Goal: Task Accomplishment & Management: Manage account settings

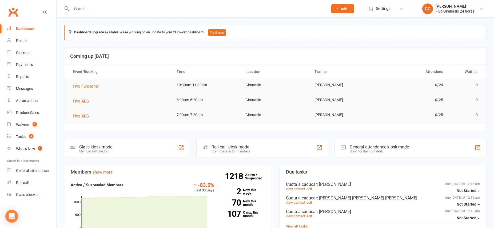
click at [106, 11] on input "text" at bounding box center [197, 8] width 254 height 7
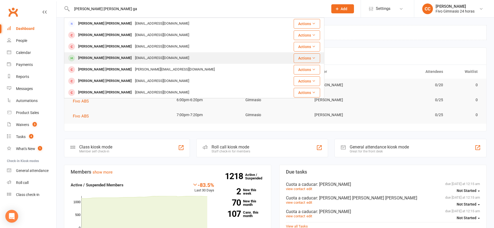
type input "[PERSON_NAME] [PERSON_NAME] ga"
click at [104, 59] on div "[PERSON_NAME] [PERSON_NAME]" at bounding box center [104, 58] width 57 height 8
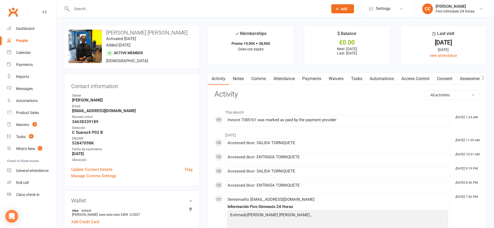
click at [286, 77] on link "Attendance" at bounding box center [283, 78] width 29 height 12
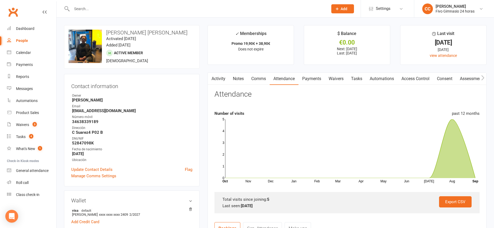
click at [309, 79] on link "Payments" at bounding box center [311, 78] width 26 height 12
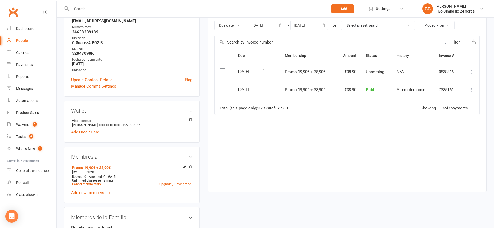
scroll to position [93, 0]
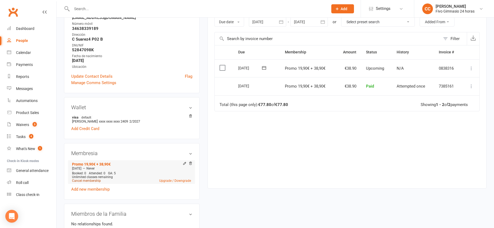
click at [97, 181] on link "Cancel membership" at bounding box center [86, 181] width 29 height 4
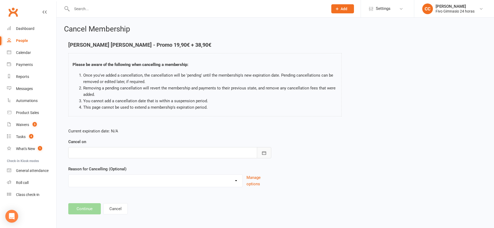
click at [266, 152] on icon "button" at bounding box center [263, 152] width 5 height 5
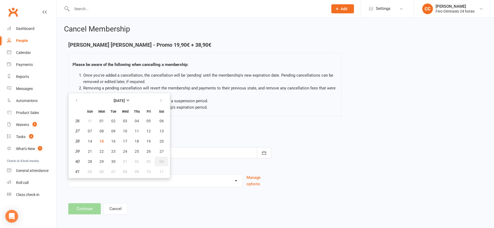
click at [162, 161] on span "04" at bounding box center [161, 161] width 4 height 4
type input "[DATE]"
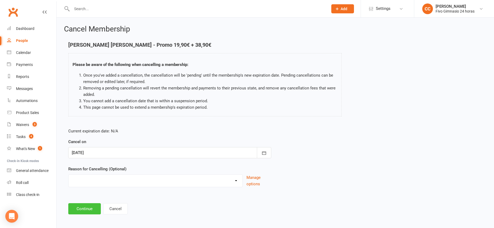
click at [88, 209] on button "Continue" at bounding box center [84, 208] width 33 height 11
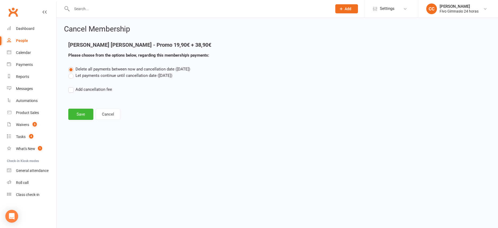
click at [71, 91] on label "Add cancellation fee" at bounding box center [90, 89] width 44 height 6
click at [71, 86] on input "Add cancellation fee" at bounding box center [69, 86] width 3 height 0
click at [112, 108] on input "number" at bounding box center [116, 105] width 45 height 11
type input "38.90"
click at [195, 106] on icon "button" at bounding box center [193, 105] width 5 height 5
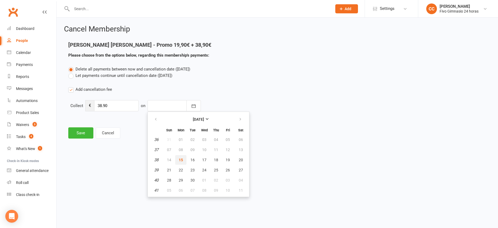
click at [181, 160] on span "15" at bounding box center [181, 159] width 4 height 4
type input "[DATE]"
click at [80, 134] on button "Save" at bounding box center [80, 132] width 25 height 11
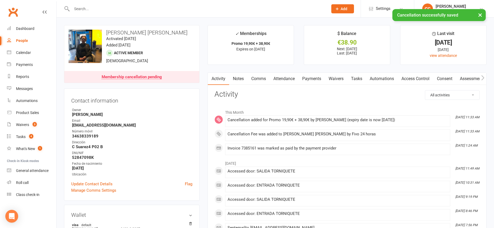
click at [308, 79] on link "Payments" at bounding box center [311, 78] width 26 height 12
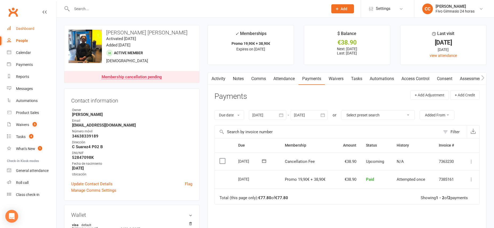
click at [24, 28] on div "Dashboard" at bounding box center [25, 28] width 18 height 4
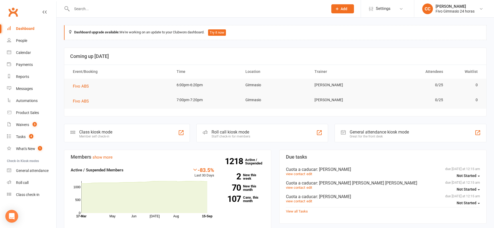
click at [338, 11] on icon at bounding box center [336, 8] width 5 height 5
click at [308, 5] on input "text" at bounding box center [197, 8] width 254 height 7
click at [303, 6] on input "text" at bounding box center [197, 8] width 254 height 7
click at [343, 8] on span "Add" at bounding box center [343, 9] width 7 height 4
click at [332, 35] on link "Member" at bounding box center [336, 36] width 47 height 12
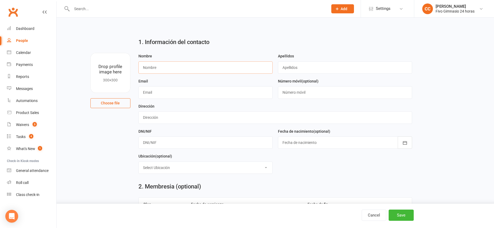
click at [149, 68] on input "text" at bounding box center [205, 67] width 134 height 12
type input "[PERSON_NAME] Del [PERSON_NAME]"
click at [290, 68] on input "text" at bounding box center [345, 67] width 134 height 12
type input "[PERSON_NAME]"
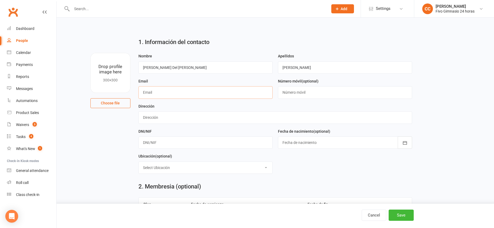
click at [156, 91] on input "text" at bounding box center [205, 92] width 134 height 12
type input "[EMAIL_ADDRESS][DOMAIN_NAME]"
click at [309, 92] on input "text" at bounding box center [345, 92] width 134 height 12
type input "603712789"
click at [150, 118] on input "text" at bounding box center [274, 117] width 273 height 12
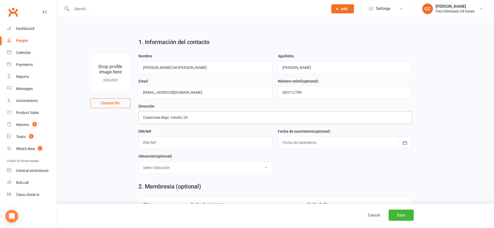
type input "Caserones Bajo Cendro 25"
click at [172, 142] on input "text" at bounding box center [205, 142] width 134 height 12
type input "54273260E"
click at [302, 142] on div at bounding box center [345, 142] width 134 height 12
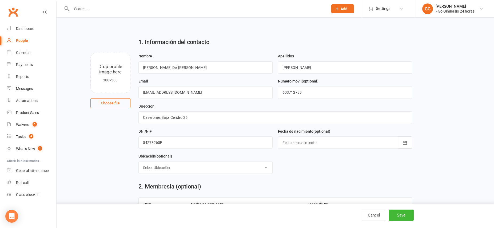
click at [302, 142] on div at bounding box center [345, 142] width 134 height 12
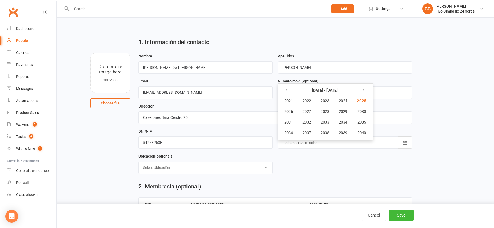
click at [226, 154] on div "Ubicación (optional) Select Ubicación Gimnasio Studio On Live Studio Spinning S…" at bounding box center [205, 163] width 134 height 21
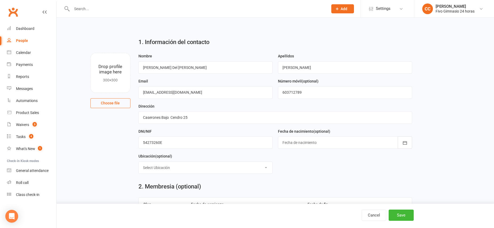
click at [366, 144] on div at bounding box center [345, 142] width 134 height 12
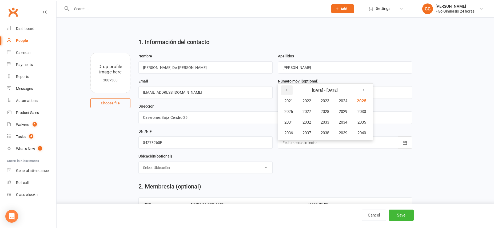
click at [286, 91] on icon "button" at bounding box center [286, 90] width 4 height 4
click at [328, 112] on span "2008" at bounding box center [324, 111] width 9 height 5
click at [345, 113] on span "June" at bounding box center [345, 111] width 9 height 5
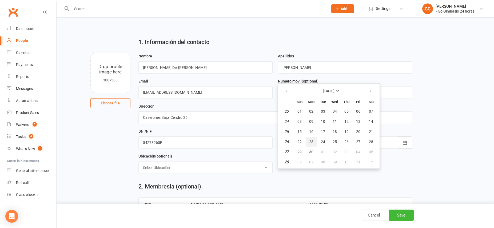
click at [312, 142] on span "23" at bounding box center [311, 141] width 4 height 4
type input "[DATE]"
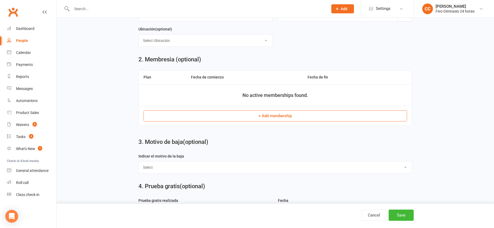
scroll to position [130, 0]
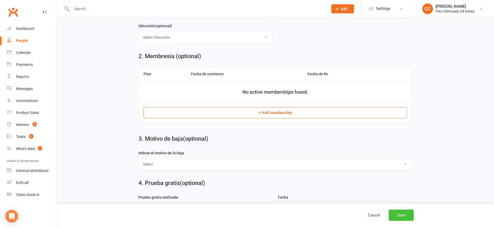
click at [397, 215] on button "Save" at bounding box center [400, 214] width 25 height 11
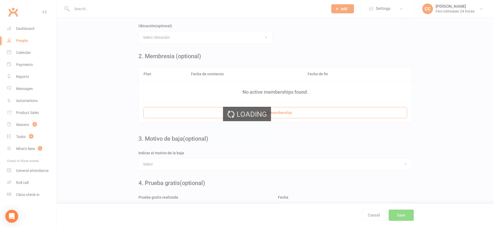
scroll to position [0, 0]
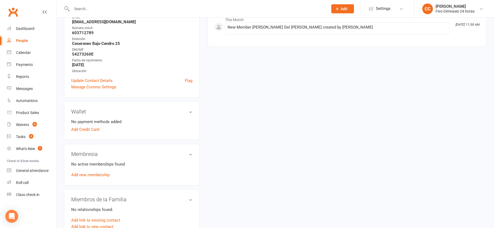
scroll to position [88, 0]
click at [106, 175] on link "Add new membership" at bounding box center [90, 173] width 38 height 5
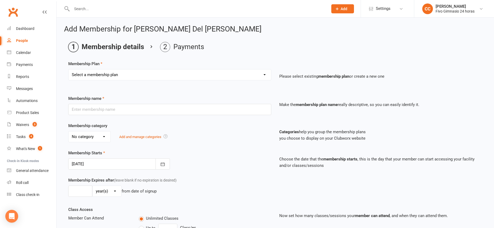
click at [148, 76] on select "Select a membership plan Cuota familiar Cuota estudiante 10 pases full Anual Se…" at bounding box center [169, 74] width 202 height 11
select select "21"
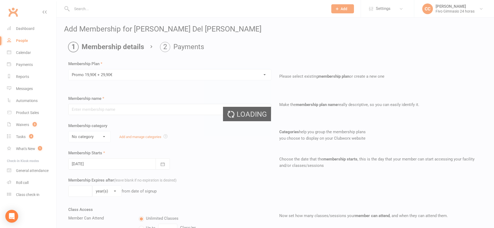
type input "Promo 19,90€ + 29,90€"
select select "4"
type input "0"
select select "2"
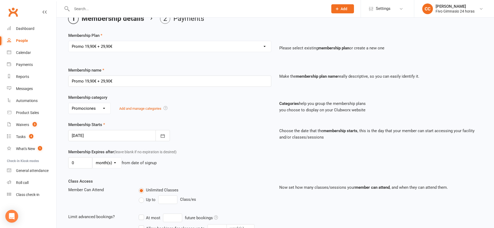
scroll to position [111, 0]
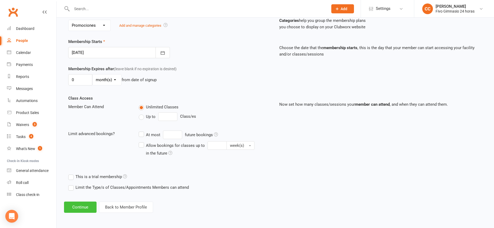
click at [75, 205] on button "Continue" at bounding box center [80, 206] width 33 height 11
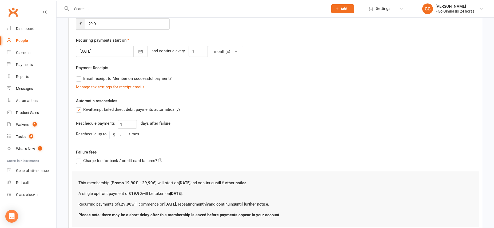
scroll to position [0, 0]
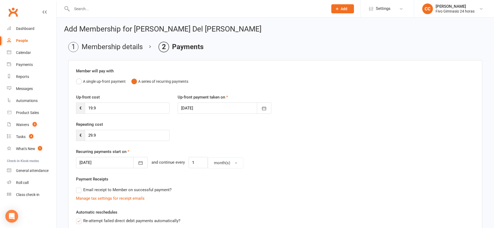
click at [83, 162] on div at bounding box center [112, 162] width 72 height 11
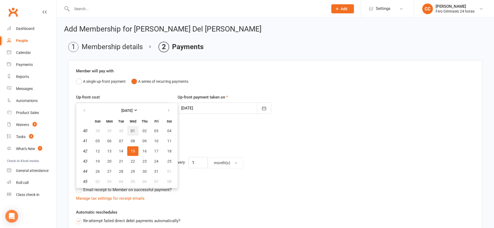
click at [131, 132] on span "01" at bounding box center [133, 130] width 4 height 4
type input "[DATE]"
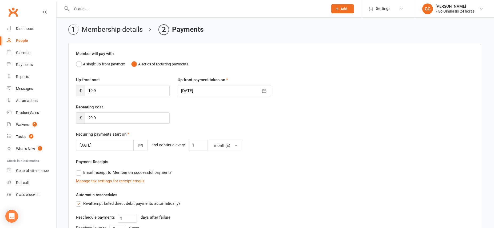
scroll to position [15, 0]
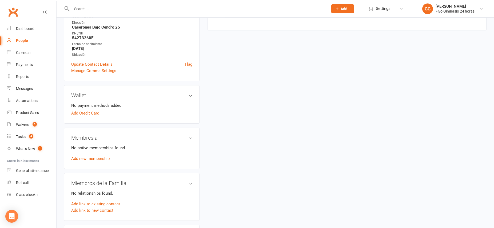
scroll to position [118, 0]
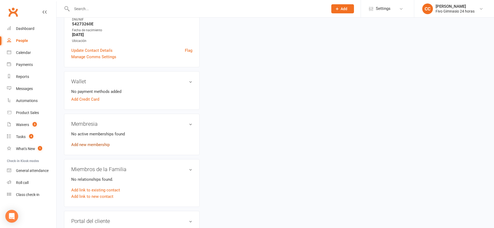
click at [88, 143] on link "Add new membership" at bounding box center [90, 144] width 38 height 5
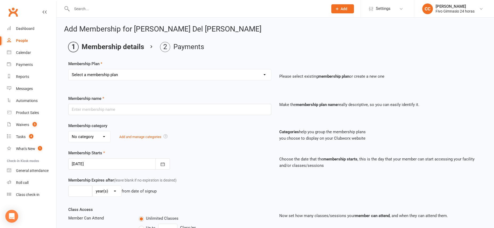
click at [107, 73] on select "Select a membership plan Cuota familiar Cuota estudiante 10 pases full Anual Se…" at bounding box center [169, 74] width 202 height 11
select select "21"
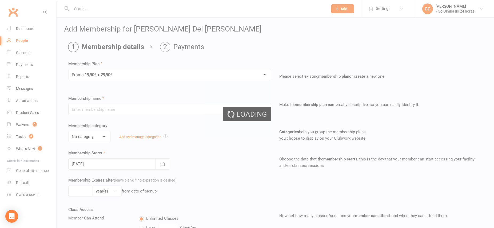
type input "Promo 19,90€ + 29,90€"
select select "4"
type input "0"
select select "2"
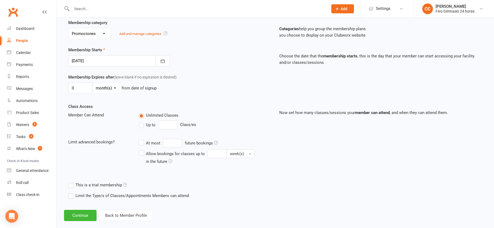
scroll to position [111, 0]
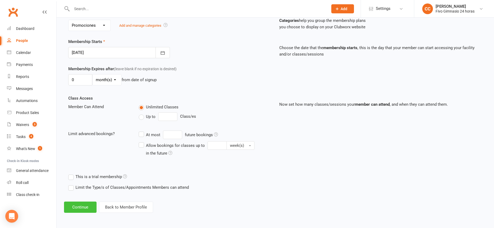
click at [78, 208] on button "Continue" at bounding box center [80, 206] width 33 height 11
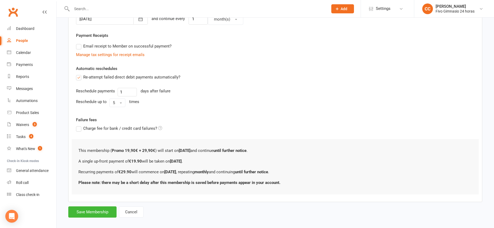
scroll to position [149, 0]
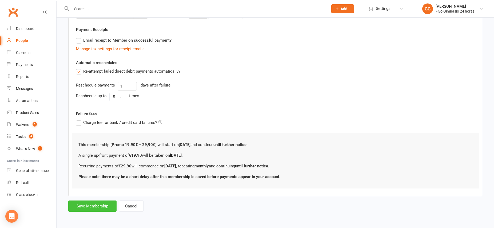
click at [88, 205] on button "Save Membership" at bounding box center [92, 205] width 48 height 11
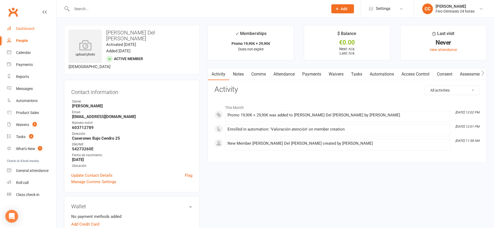
click at [30, 29] on div "Dashboard" at bounding box center [25, 28] width 18 height 4
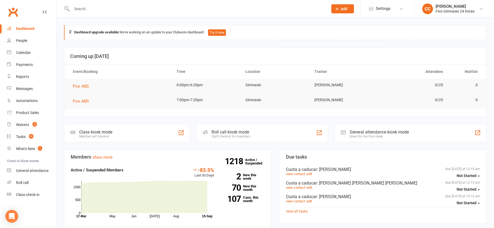
click at [89, 10] on input "text" at bounding box center [197, 8] width 254 height 7
click at [345, 10] on span "Add" at bounding box center [343, 9] width 7 height 4
click at [334, 34] on link "Member" at bounding box center [336, 36] width 47 height 12
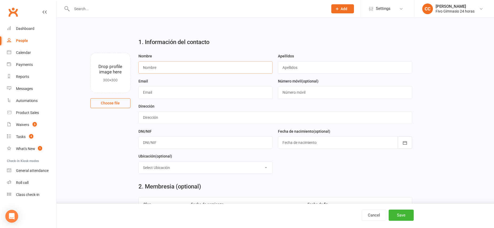
click at [156, 69] on input "text" at bounding box center [205, 67] width 134 height 12
type input "Flora"
click at [295, 70] on input "text" at bounding box center [345, 67] width 134 height 12
type input "[PERSON_NAME]"
click at [156, 92] on input "text" at bounding box center [205, 92] width 134 height 12
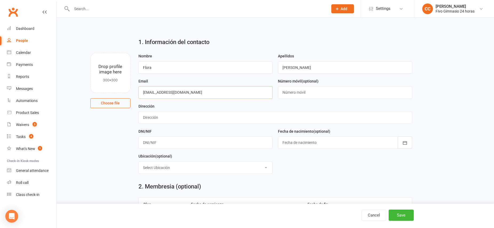
type input "[EMAIL_ADDRESS][DOMAIN_NAME]"
click at [294, 92] on input "text" at bounding box center [345, 92] width 134 height 12
type input "663296686"
click at [152, 118] on input "text" at bounding box center [274, 117] width 273 height 12
type input "Cendro 25, Caserones"
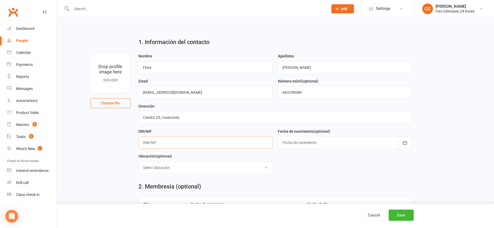
click at [164, 144] on input "text" at bounding box center [205, 142] width 134 height 12
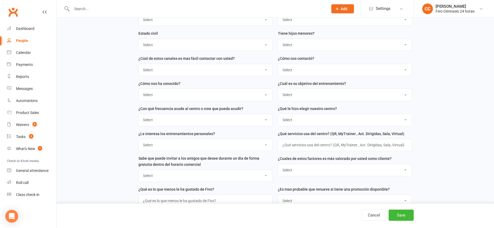
scroll to position [364, 0]
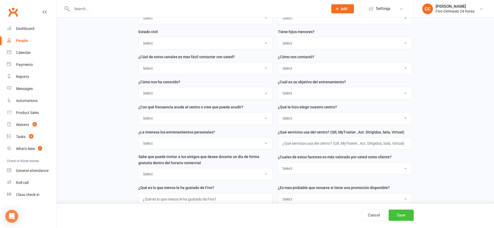
type input "54087024V"
click at [404, 214] on button "Save" at bounding box center [400, 214] width 25 height 11
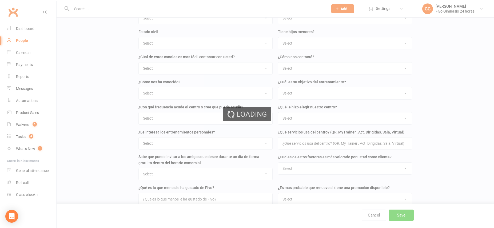
scroll to position [0, 0]
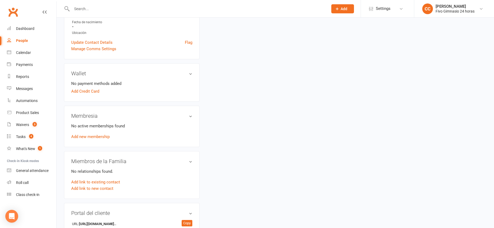
scroll to position [131, 0]
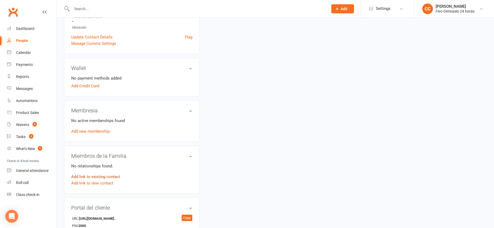
click at [95, 176] on link "Add link to existing contact" at bounding box center [95, 176] width 49 height 6
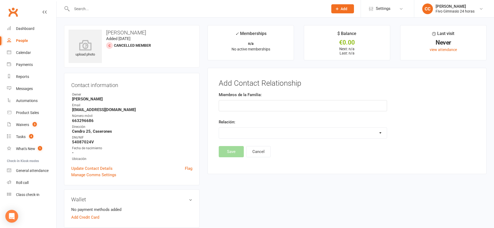
click at [303, 107] on input "text" at bounding box center [303, 105] width 168 height 11
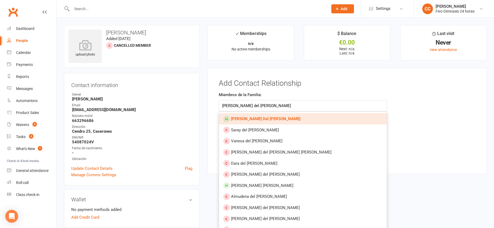
type input "[PERSON_NAME] del [PERSON_NAME]"
click at [275, 119] on strong "[PERSON_NAME] Del [PERSON_NAME]" at bounding box center [265, 118] width 69 height 5
type input "[PERSON_NAME] Del [PERSON_NAME]"
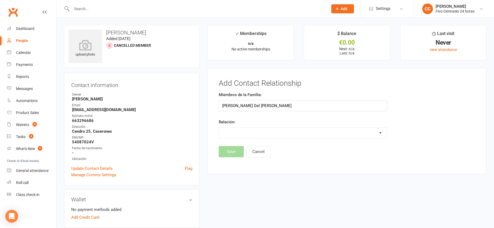
click at [279, 135] on select "Parent / Guardian Child Sibling (parent not in system) Spouse / Partner Cousin …" at bounding box center [303, 132] width 168 height 11
select select "1"
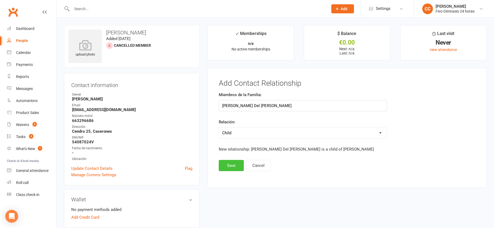
click at [230, 166] on button "Save" at bounding box center [231, 165] width 25 height 11
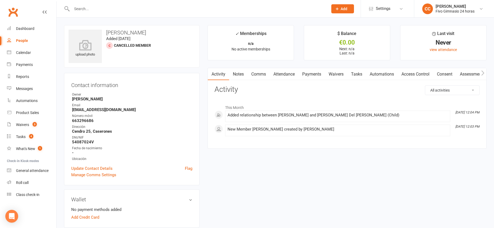
click at [311, 74] on link "Payments" at bounding box center [311, 74] width 26 height 12
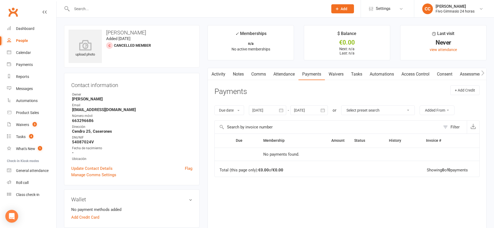
click at [333, 74] on link "Waivers" at bounding box center [336, 74] width 22 height 12
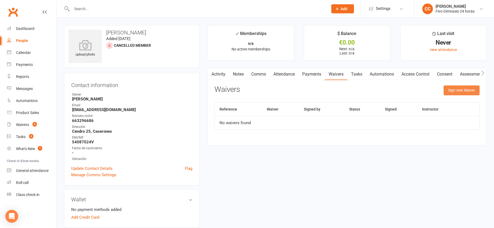
click at [454, 91] on button "Sign new Waiver" at bounding box center [461, 90] width 36 height 10
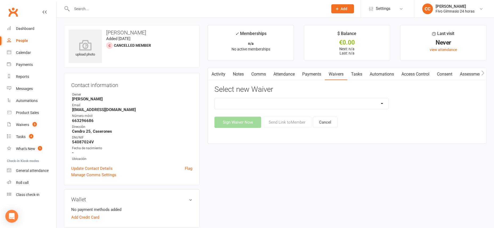
click at [316, 104] on select "Actualización De Datos De Pago Alta Online Certificación Finalización Contrato …" at bounding box center [301, 103] width 173 height 11
select select "3993"
click at [243, 122] on button "Sign Waiver Now" at bounding box center [237, 121] width 47 height 11
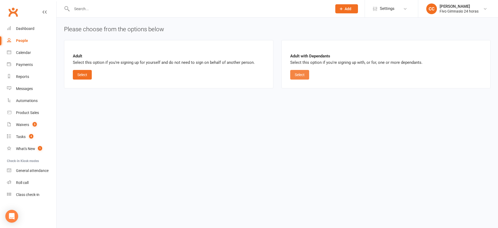
click at [297, 75] on button "Select" at bounding box center [299, 75] width 19 height 10
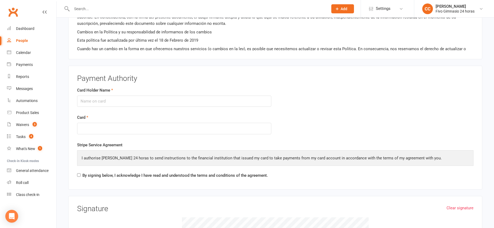
scroll to position [817, 0]
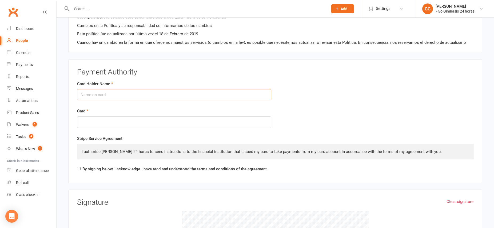
click at [100, 94] on input "Card Holder Name" at bounding box center [174, 94] width 194 height 11
type input "[PERSON_NAME] [PERSON_NAME]"
click at [92, 119] on div at bounding box center [174, 121] width 194 height 11
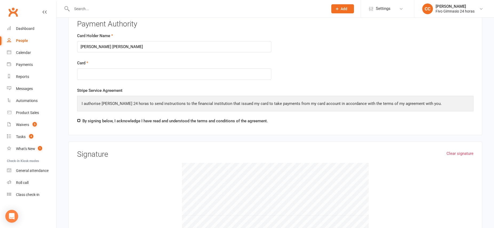
click at [80, 121] on input "By signing below, I acknowledge I have read and understood the terms and condit…" at bounding box center [78, 120] width 3 height 3
checkbox input "true"
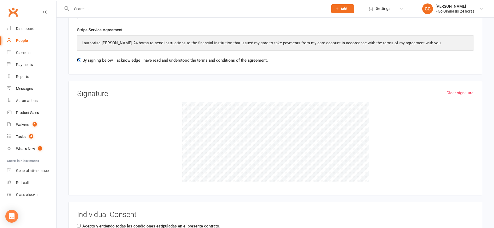
scroll to position [943, 0]
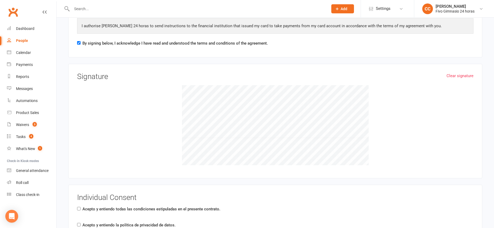
drag, startPoint x: 124, startPoint y: 131, endPoint x: 168, endPoint y: 98, distance: 55.6
click at [168, 98] on div at bounding box center [275, 125] width 396 height 80
click at [182, 134] on div at bounding box center [275, 125] width 396 height 80
click at [79, 208] on input "Acepto y entiendo todas las condiciones estipuladas en el presente contrato." at bounding box center [78, 208] width 3 height 3
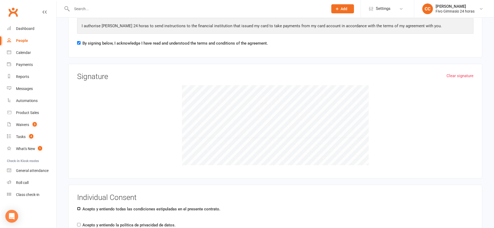
checkbox input "true"
click at [79, 225] on input "Acepto y entiendo la política de privacidad de datos." at bounding box center [78, 224] width 3 height 3
checkbox input "true"
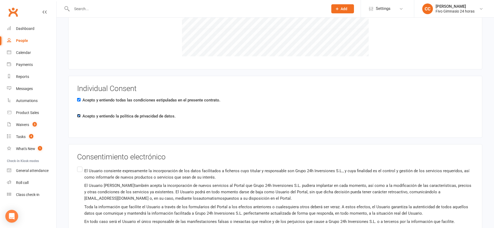
scroll to position [1072, 0]
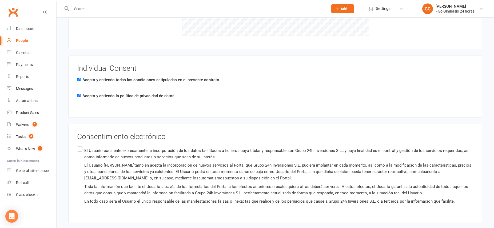
click at [80, 150] on label "El Usuario consiente expresamente la incorporación de los datos facilitados a f…" at bounding box center [275, 175] width 396 height 61
click at [80, 145] on input "El Usuario consiente expresamente la incorporación de los datos facilitados a f…" at bounding box center [78, 145] width 3 height 0
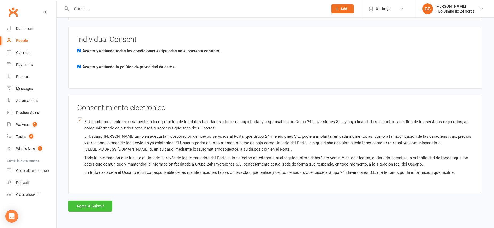
click at [89, 207] on button "Agree & Submit" at bounding box center [90, 205] width 44 height 11
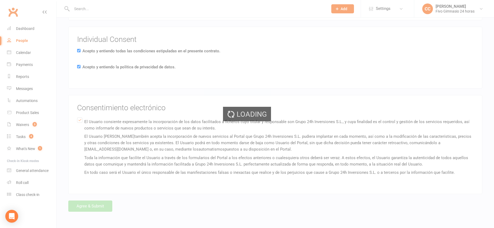
type input "54273260E"
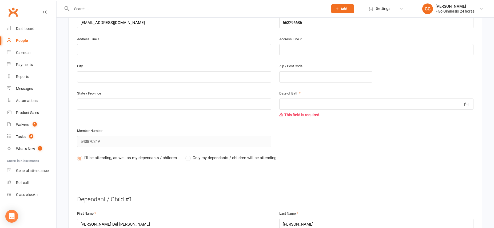
scroll to position [194, 0]
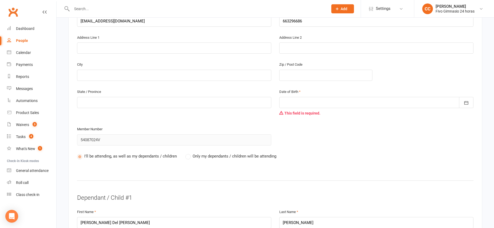
click at [329, 104] on div at bounding box center [376, 102] width 194 height 11
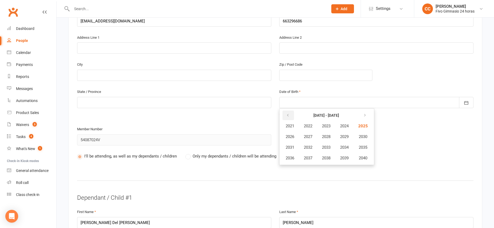
click at [288, 117] on icon "button" at bounding box center [288, 115] width 4 height 4
click at [364, 115] on icon "button" at bounding box center [364, 115] width 4 height 4
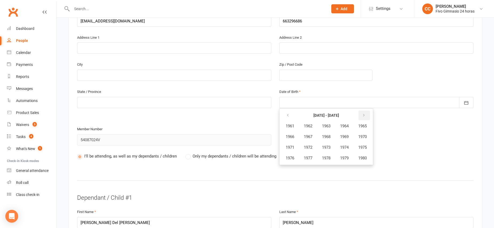
click at [365, 115] on icon "button" at bounding box center [364, 115] width 4 height 4
click at [292, 127] on span "1981" at bounding box center [289, 125] width 9 height 5
click at [314, 158] on span "November" at bounding box center [318, 157] width 18 height 5
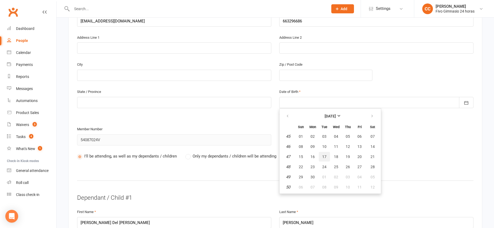
click at [326, 156] on span "17" at bounding box center [324, 156] width 4 height 4
type input "[DATE]"
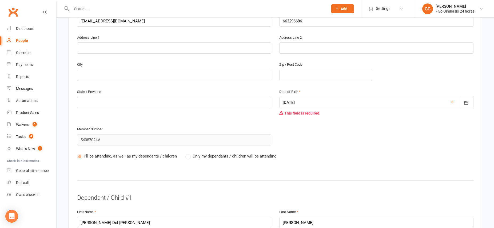
click at [350, 134] on div "State / Province Date of Birth [DEMOGRAPHIC_DATA] [DATE] Sun Mon Tue Wed Thu Fr…" at bounding box center [275, 120] width 404 height 64
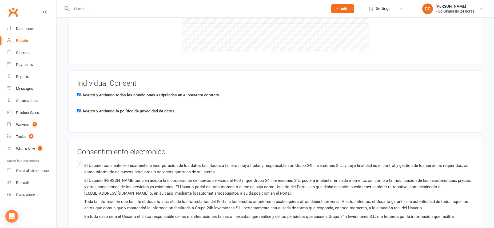
scroll to position [1111, 0]
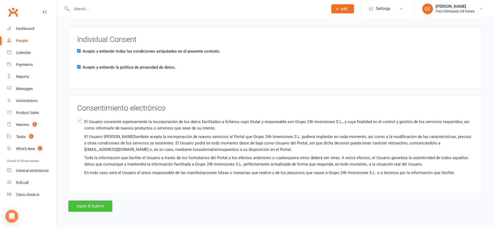
click at [96, 205] on button "Agree & Submit" at bounding box center [90, 205] width 44 height 11
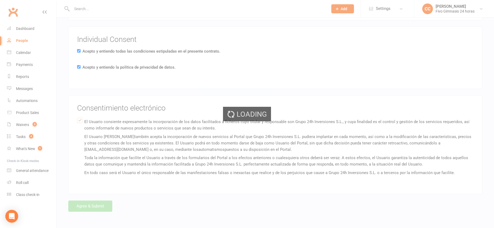
scroll to position [0, 0]
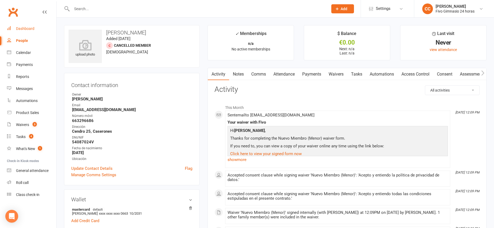
click at [26, 29] on div "Dashboard" at bounding box center [25, 28] width 18 height 4
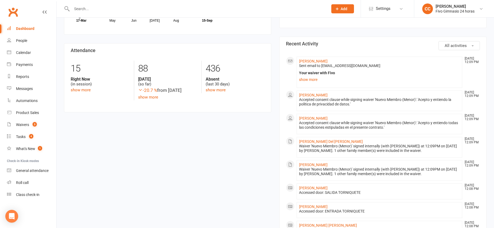
scroll to position [200, 0]
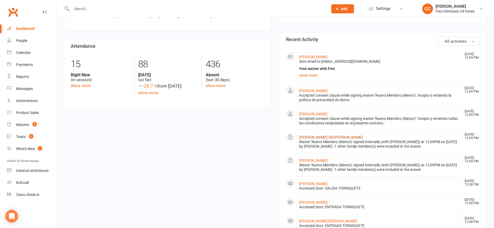
click at [319, 136] on link "[PERSON_NAME] Del [PERSON_NAME]" at bounding box center [331, 137] width 64 height 4
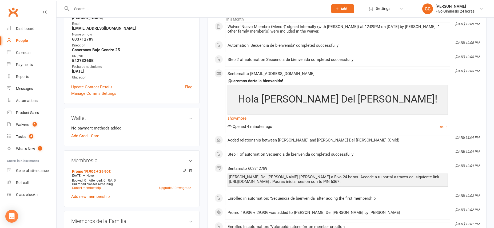
scroll to position [91, 0]
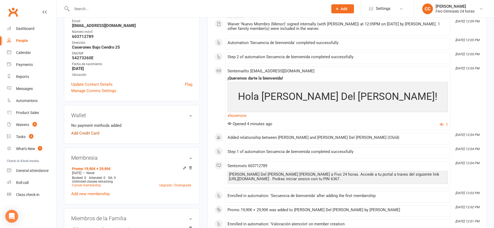
click at [89, 130] on link "Add Credit Card" at bounding box center [85, 133] width 28 height 6
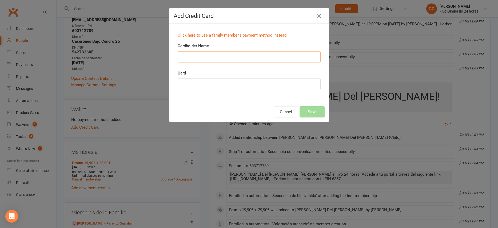
click at [190, 54] on input "Cardholder Name" at bounding box center [248, 56] width 143 height 11
click at [254, 33] on link "Click here to use a family member's payment method instead" at bounding box center [231, 35] width 109 height 5
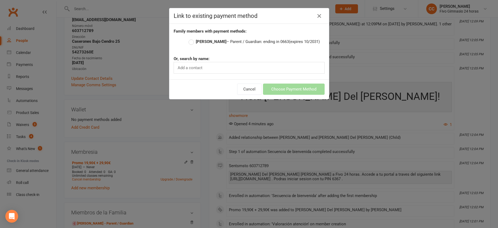
click at [190, 42] on label "[PERSON_NAME] – Parent / Guardian: ending in 0663 (expires 10/2031)" at bounding box center [253, 41] width 131 height 6
click at [190, 38] on input "[PERSON_NAME] – Parent / Guardian: ending in 0663 (expires 10/2031)" at bounding box center [189, 38] width 3 height 0
click at [280, 94] on button "Choose Payment Method" at bounding box center [294, 88] width 62 height 11
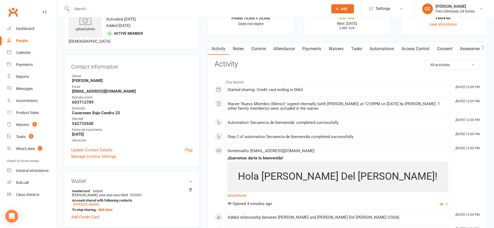
scroll to position [0, 0]
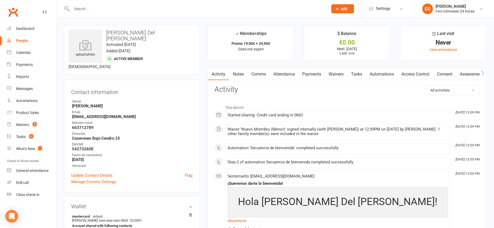
click at [314, 74] on link "Payments" at bounding box center [311, 74] width 26 height 12
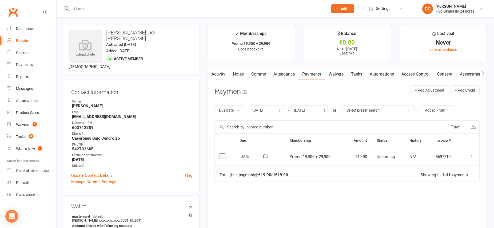
click at [470, 157] on icon at bounding box center [470, 156] width 5 height 5
click at [451, 167] on link "Mark as Paid (Cash)" at bounding box center [447, 166] width 53 height 11
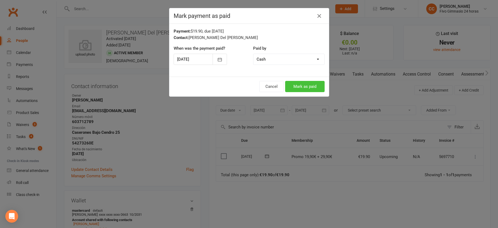
click at [303, 86] on button "Mark as paid" at bounding box center [304, 86] width 39 height 11
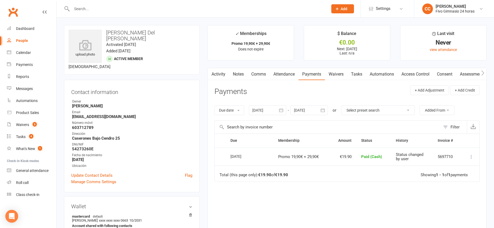
click at [414, 74] on link "Access Control" at bounding box center [414, 74] width 35 height 12
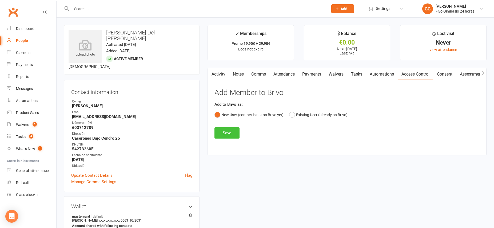
click at [228, 134] on button "Save" at bounding box center [226, 132] width 25 height 11
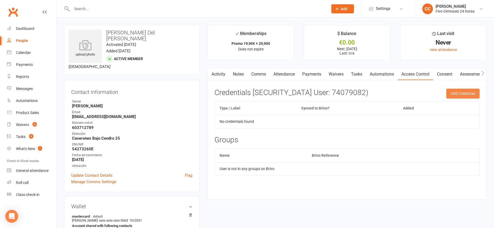
click at [460, 92] on button "Add Credential" at bounding box center [462, 93] width 33 height 10
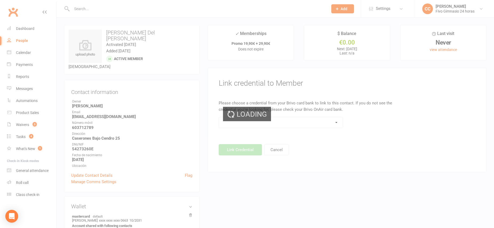
click at [336, 123] on div "Loading" at bounding box center [247, 114] width 494 height 228
click at [336, 122] on div "Loading" at bounding box center [247, 114] width 494 height 228
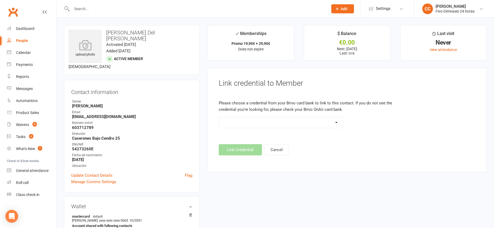
click at [336, 122] on select "Standard 26 Bit (54268) Standard 26 Bit (54269) Standard 26 Bit (54270) Standar…" at bounding box center [281, 122] width 124 height 11
select select "8718"
click at [239, 151] on button "Link Credential" at bounding box center [240, 149] width 43 height 11
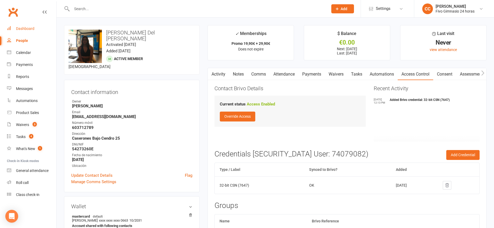
click at [25, 27] on div "Dashboard" at bounding box center [25, 28] width 18 height 4
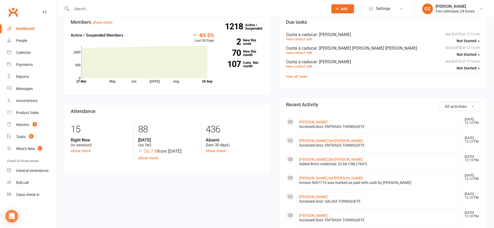
scroll to position [135, 0]
click at [342, 139] on link "[PERSON_NAME] Del [PERSON_NAME]" at bounding box center [331, 139] width 64 height 4
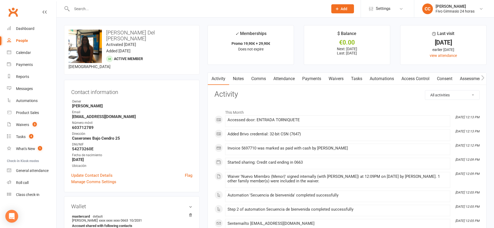
click at [314, 78] on link "Payments" at bounding box center [311, 78] width 26 height 12
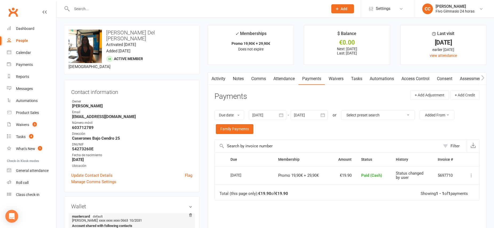
click at [94, 227] on link "[PERSON_NAME]" at bounding box center [86, 229] width 26 height 4
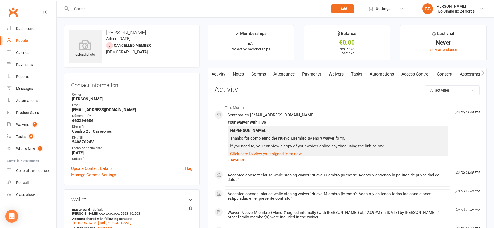
click at [333, 75] on link "Waivers" at bounding box center [336, 74] width 22 height 12
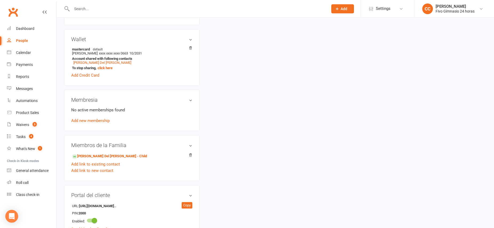
scroll to position [167, 0]
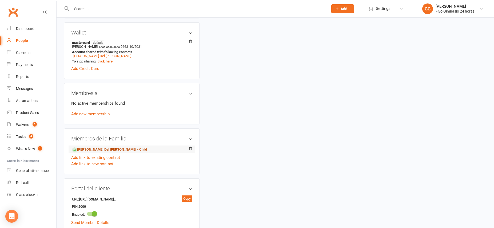
click at [120, 149] on link "[PERSON_NAME] Del [PERSON_NAME] - Child" at bounding box center [109, 150] width 75 height 6
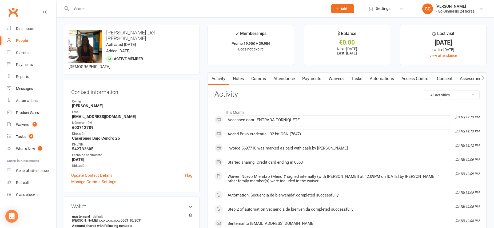
click at [319, 78] on link "Payments" at bounding box center [311, 78] width 26 height 12
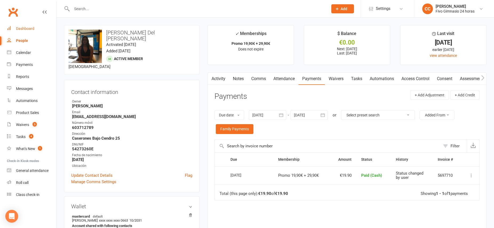
click at [30, 29] on div "Dashboard" at bounding box center [25, 28] width 18 height 4
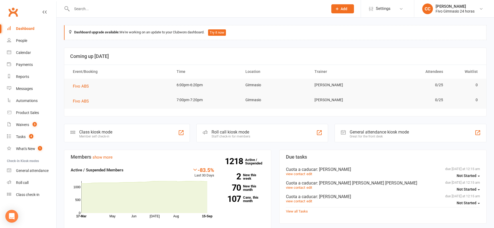
click at [105, 7] on input "text" at bounding box center [197, 8] width 254 height 7
click at [102, 7] on input "text" at bounding box center [197, 8] width 254 height 7
click at [101, 5] on input "text" at bounding box center [197, 8] width 254 height 7
click at [94, 7] on input "text" at bounding box center [197, 8] width 254 height 7
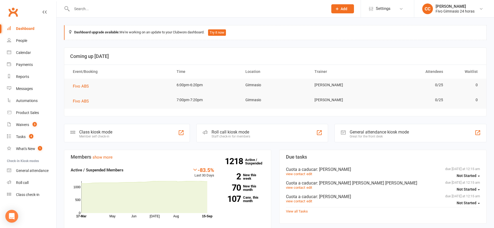
click at [94, 7] on input "text" at bounding box center [197, 8] width 254 height 7
click at [93, 8] on input "text" at bounding box center [197, 8] width 254 height 7
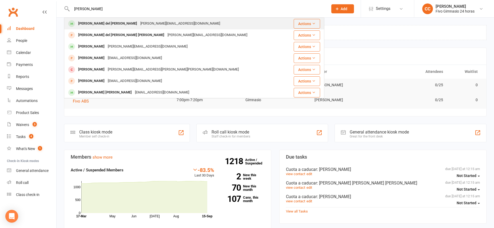
type input "[PERSON_NAME]"
click at [108, 24] on div "[PERSON_NAME] del [PERSON_NAME]" at bounding box center [107, 24] width 62 height 8
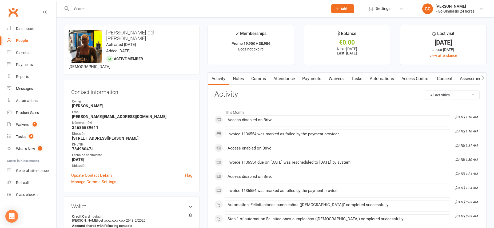
click at [312, 78] on link "Payments" at bounding box center [311, 78] width 26 height 12
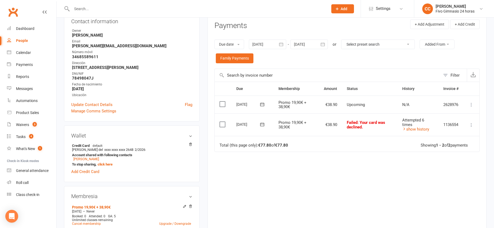
scroll to position [80, 0]
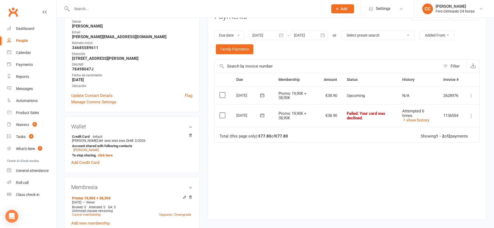
click at [263, 37] on div at bounding box center [267, 35] width 37 height 10
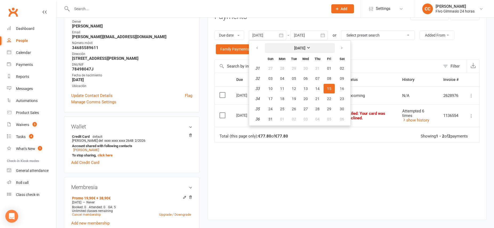
click at [295, 50] on button "[DATE]" at bounding box center [300, 48] width 70 height 10
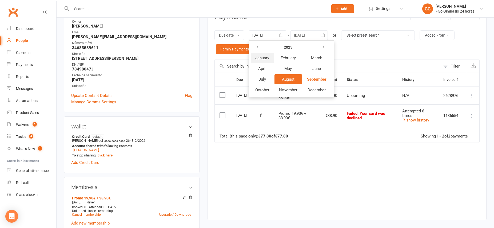
click at [271, 57] on button "January" at bounding box center [261, 58] width 23 height 10
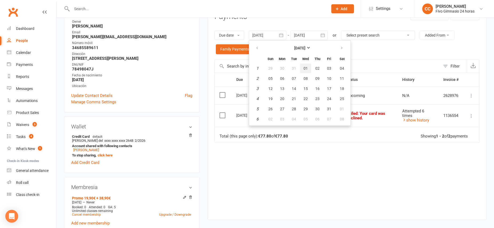
click at [304, 68] on span "01" at bounding box center [305, 68] width 4 height 4
type input "[DATE]"
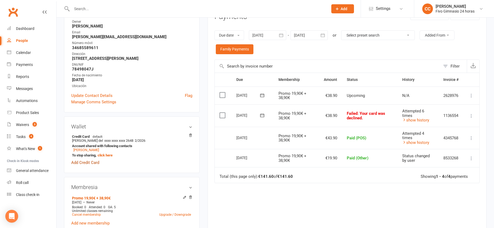
click at [94, 159] on link "Add Credit Card" at bounding box center [85, 162] width 28 height 6
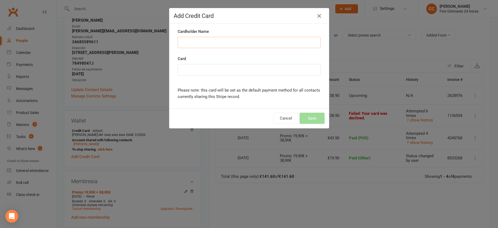
click at [210, 41] on input "Cardholder Name" at bounding box center [248, 42] width 143 height 11
type input "[PERSON_NAME] del [PERSON_NAME]"
click at [188, 83] on div "Please note: this card will be set as the default payment method for all contac…" at bounding box center [248, 93] width 151 height 21
click at [237, 125] on div "Cancel Save" at bounding box center [248, 118] width 159 height 20
click at [310, 118] on button "Save" at bounding box center [311, 117] width 25 height 11
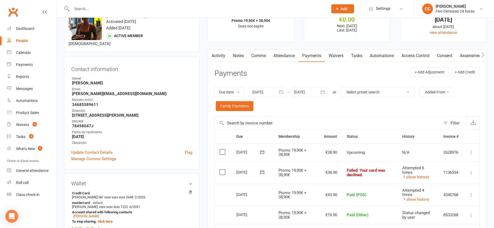
scroll to position [0, 0]
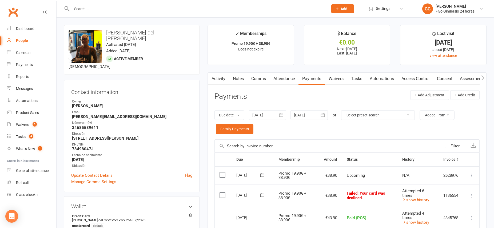
click at [218, 79] on link "Activity" at bounding box center [218, 78] width 21 height 12
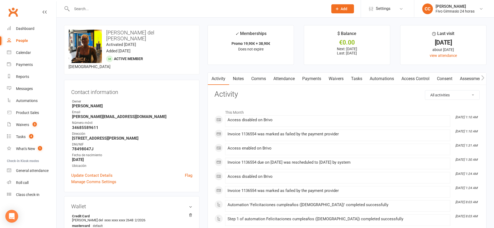
click at [289, 79] on link "Attendance" at bounding box center [283, 78] width 29 height 12
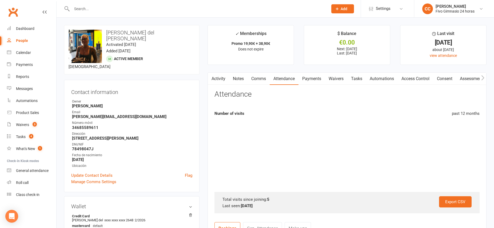
click at [314, 79] on link "Payments" at bounding box center [311, 78] width 26 height 12
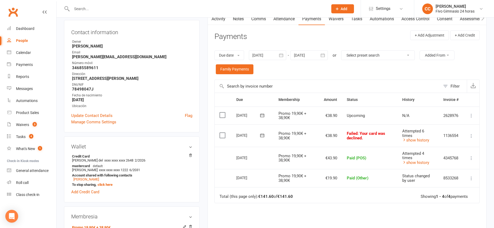
scroll to position [61, 0]
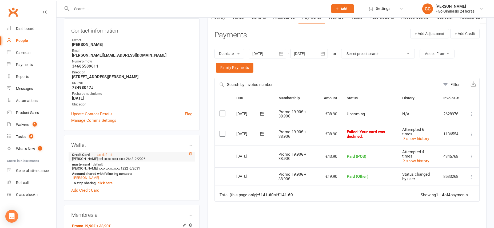
click at [191, 152] on icon at bounding box center [190, 154] width 4 height 4
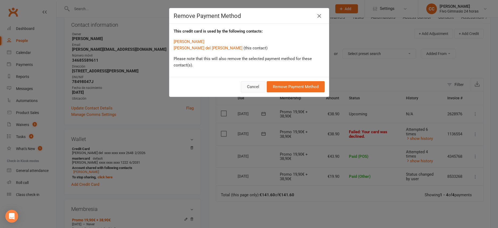
click at [252, 88] on button "Cancel" at bounding box center [253, 86] width 25 height 11
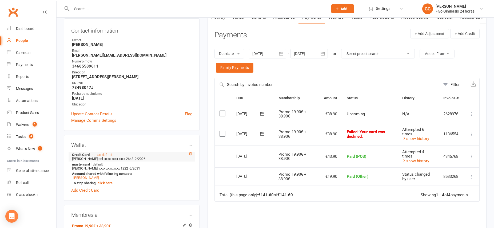
click at [191, 152] on icon at bounding box center [190, 153] width 3 height 3
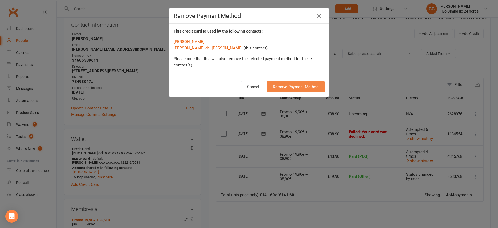
click at [294, 87] on button "Remove Payment Method" at bounding box center [295, 86] width 58 height 11
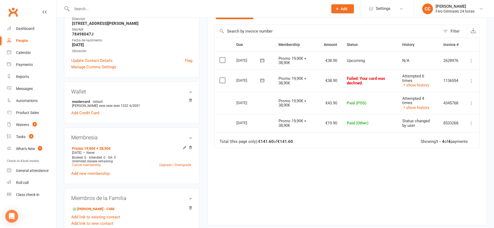
scroll to position [116, 0]
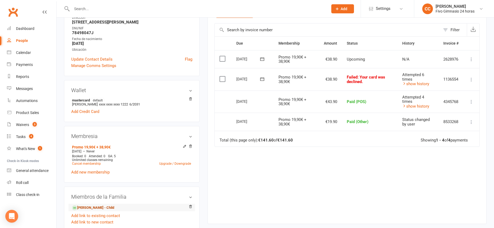
click at [97, 205] on link "[PERSON_NAME] - Child" at bounding box center [93, 208] width 42 height 6
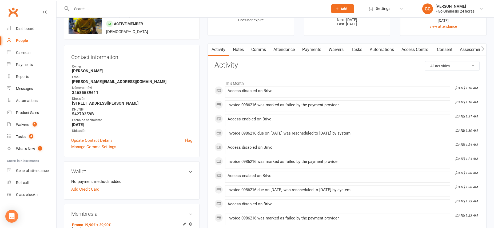
scroll to position [54, 0]
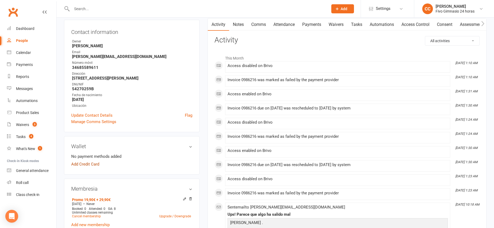
click at [88, 167] on link "Add Credit Card" at bounding box center [85, 164] width 28 height 6
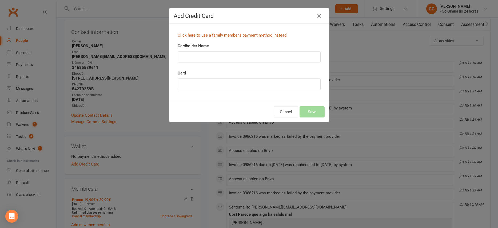
click at [222, 35] on link "Click here to use a family member's payment method instead" at bounding box center [231, 35] width 109 height 5
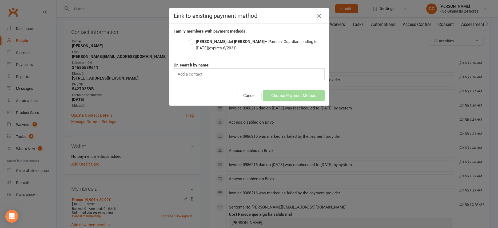
click at [192, 43] on label "[PERSON_NAME] del [PERSON_NAME] – Parent / Guardian: ending in [DATE] (expires …" at bounding box center [256, 44] width 136 height 13
click at [192, 38] on input "[PERSON_NAME] del [PERSON_NAME] – Parent / Guardian: ending in [DATE] (expires …" at bounding box center [189, 38] width 3 height 0
click at [287, 95] on button "Choose Payment Method" at bounding box center [294, 95] width 62 height 11
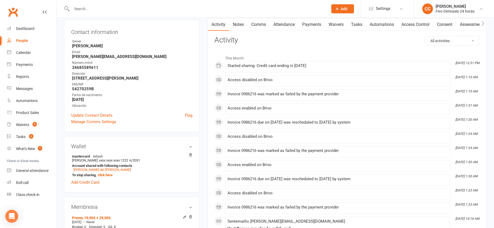
click at [309, 25] on link "Payments" at bounding box center [311, 24] width 26 height 12
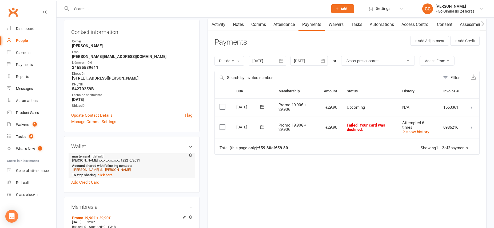
click at [97, 169] on link "[PERSON_NAME] del [PERSON_NAME]" at bounding box center [101, 169] width 57 height 4
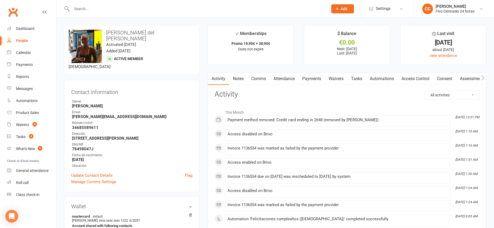
click at [306, 79] on link "Payments" at bounding box center [311, 78] width 26 height 12
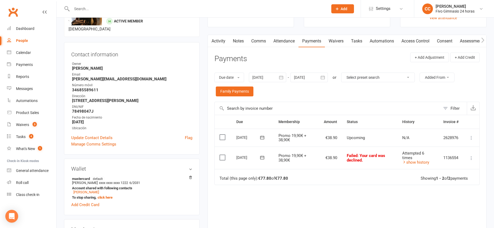
scroll to position [47, 0]
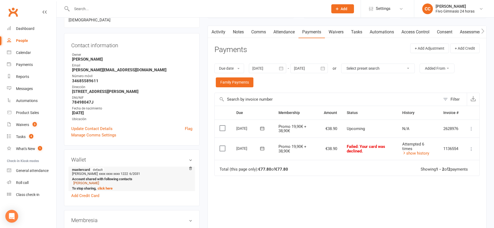
click at [96, 181] on link "[PERSON_NAME]" at bounding box center [86, 183] width 26 height 4
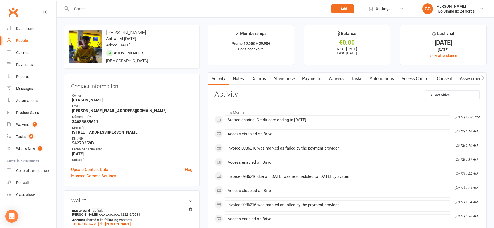
click at [310, 81] on link "Payments" at bounding box center [311, 78] width 26 height 12
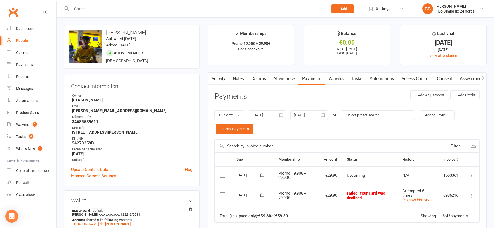
click at [274, 80] on link "Attendance" at bounding box center [283, 78] width 29 height 12
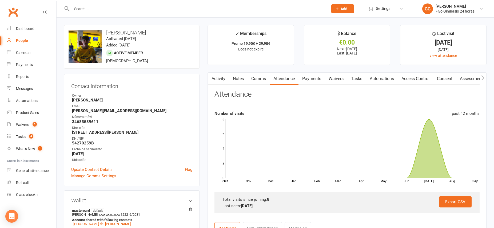
click at [217, 79] on link "Activity" at bounding box center [218, 78] width 21 height 12
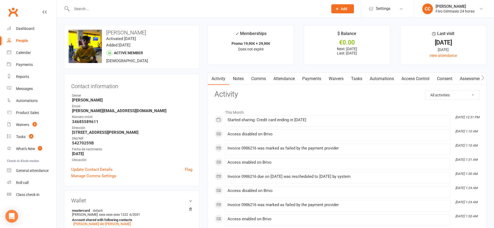
click at [282, 79] on link "Attendance" at bounding box center [283, 78] width 29 height 12
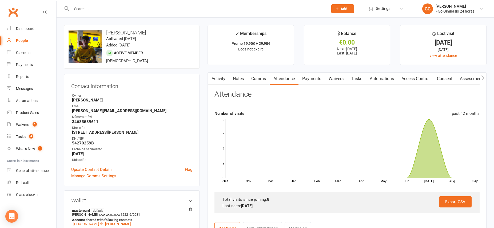
click at [216, 77] on link "Activity" at bounding box center [218, 78] width 21 height 12
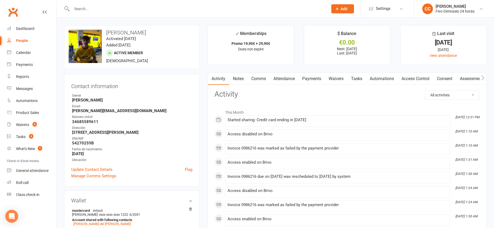
click at [309, 80] on link "Payments" at bounding box center [311, 78] width 26 height 12
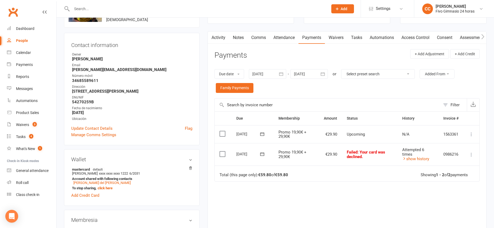
scroll to position [34, 0]
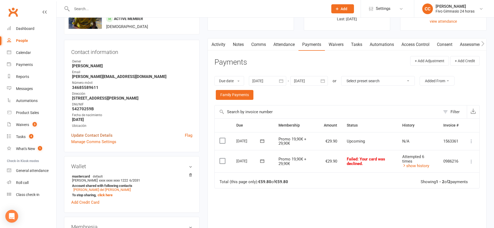
click at [94, 136] on link "Update Contact Details" at bounding box center [91, 135] width 41 height 6
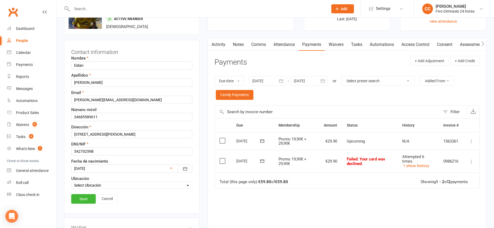
scroll to position [25, 0]
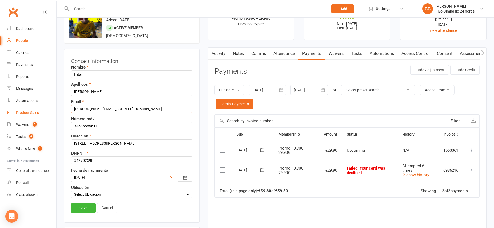
drag, startPoint x: 133, startPoint y: 110, endPoint x: 48, endPoint y: 107, distance: 85.0
type input "[EMAIL_ADDRESS][DOMAIN_NAME]"
click at [82, 209] on link "Save" at bounding box center [83, 208] width 25 height 10
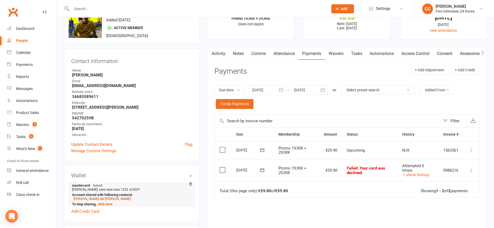
click at [115, 200] on link "[PERSON_NAME] del [PERSON_NAME]" at bounding box center [101, 198] width 57 height 4
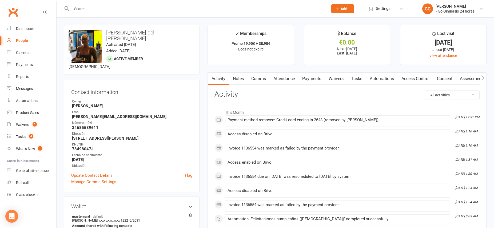
click at [311, 81] on link "Payments" at bounding box center [311, 78] width 26 height 12
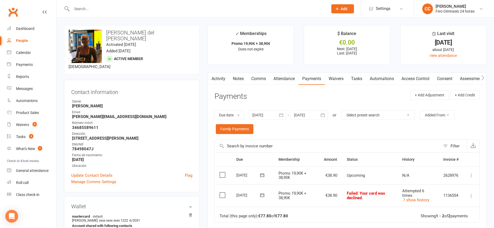
click at [221, 80] on link "Activity" at bounding box center [218, 78] width 21 height 12
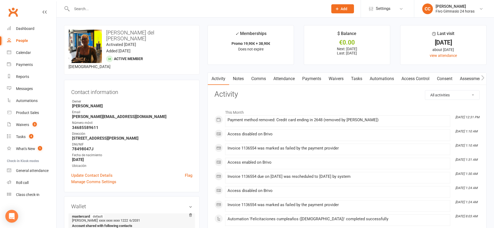
click at [97, 227] on link "[PERSON_NAME]" at bounding box center [86, 229] width 26 height 4
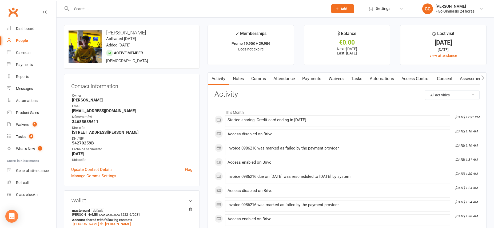
click at [316, 79] on link "Payments" at bounding box center [311, 78] width 26 height 12
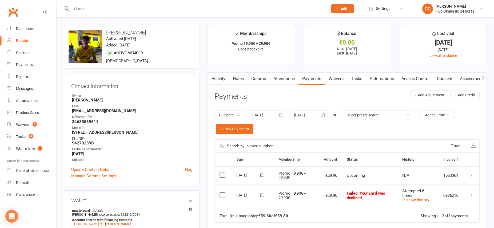
click at [471, 195] on icon at bounding box center [470, 195] width 5 height 5
click at [440, 217] on link "Mark as Paid (POS)" at bounding box center [447, 216] width 53 height 11
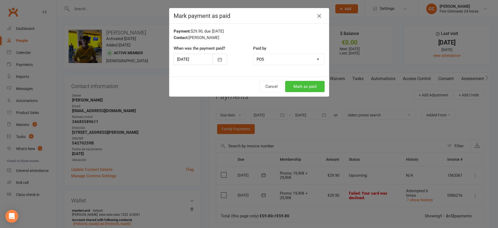
click at [300, 84] on button "Mark as paid" at bounding box center [304, 86] width 39 height 11
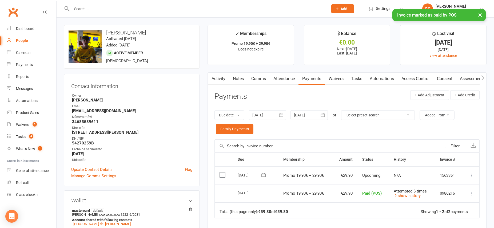
scroll to position [86, 0]
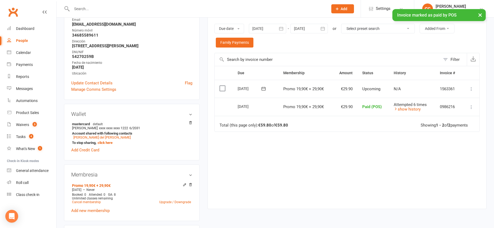
click at [258, 25] on div at bounding box center [267, 29] width 37 height 10
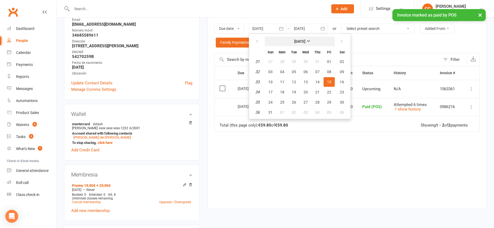
click at [294, 44] on button "[DATE]" at bounding box center [300, 42] width 70 height 10
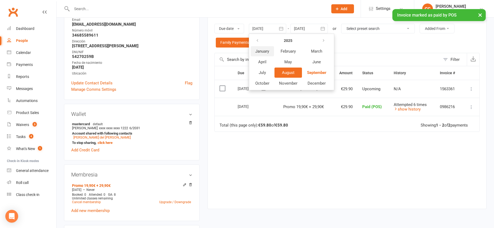
click at [265, 51] on span "January" at bounding box center [262, 51] width 14 height 5
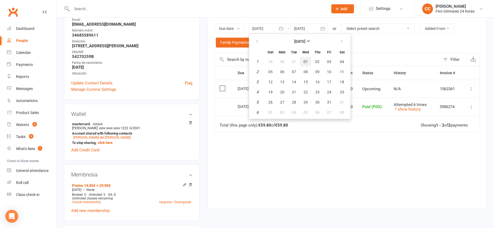
click at [306, 62] on span "01" at bounding box center [305, 61] width 4 height 4
type input "[DATE]"
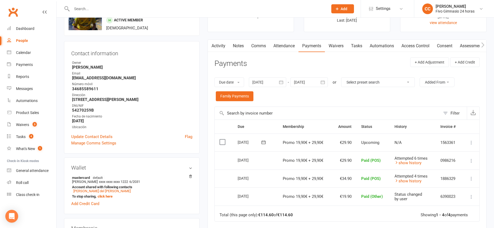
scroll to position [0, 0]
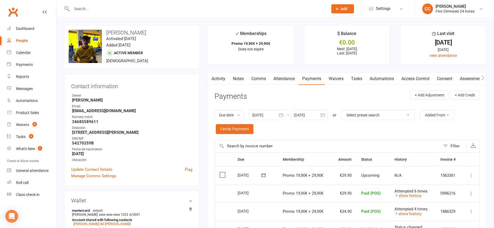
click at [257, 78] on link "Comms" at bounding box center [258, 78] width 22 height 12
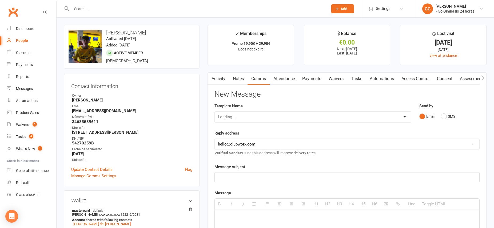
click at [375, 116] on div "Loading..." at bounding box center [312, 116] width 197 height 11
click at [374, 117] on select "Select Template [Email] Información fase 3 [Email] Aviso primero de incumplimie…" at bounding box center [313, 116] width 196 height 11
select select "10"
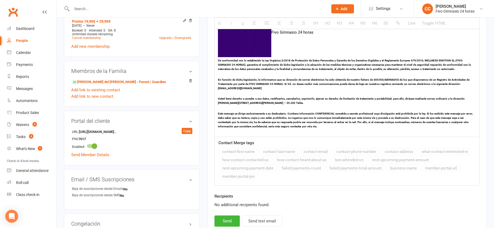
scroll to position [251, 0]
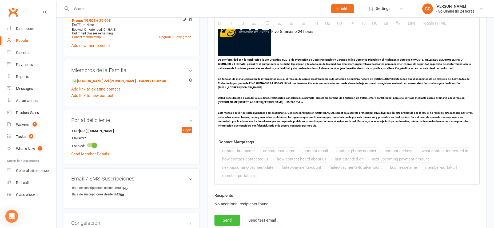
click at [228, 217] on button "Send" at bounding box center [226, 219] width 25 height 11
select select
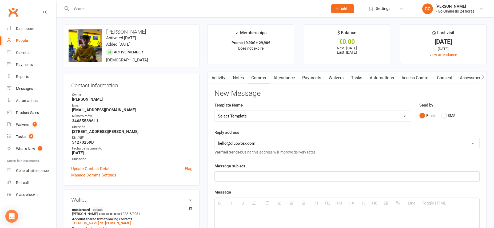
scroll to position [0, 0]
click at [217, 79] on link "Activity" at bounding box center [218, 78] width 21 height 12
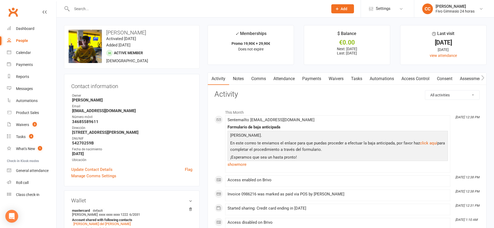
click at [314, 80] on link "Payments" at bounding box center [311, 78] width 26 height 12
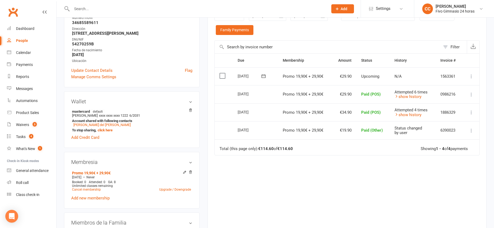
scroll to position [101, 0]
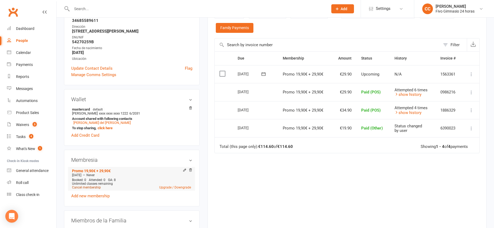
click at [81, 188] on link "Cancel membership" at bounding box center [86, 187] width 29 height 4
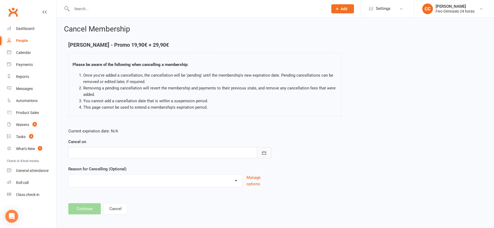
click at [260, 150] on button "button" at bounding box center [264, 152] width 14 height 11
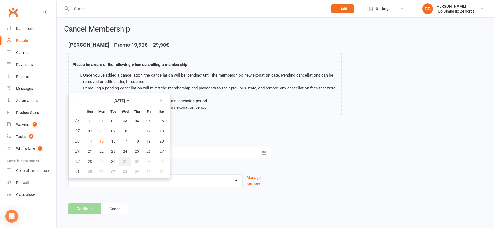
click at [124, 163] on span "01" at bounding box center [125, 161] width 4 height 4
type input "[DATE]"
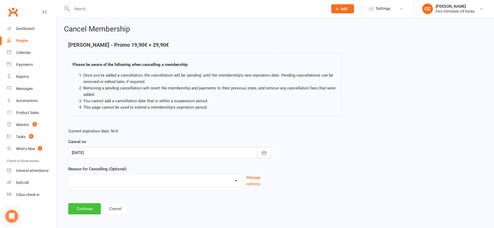
click at [88, 207] on button "Continue" at bounding box center [84, 208] width 33 height 11
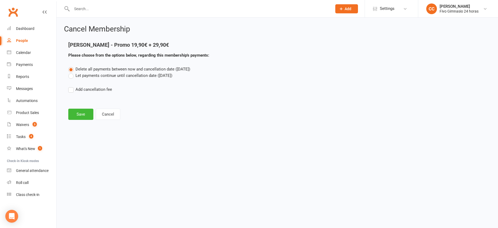
click at [71, 89] on label "Add cancellation fee" at bounding box center [90, 89] width 44 height 6
click at [71, 86] on input "Add cancellation fee" at bounding box center [69, 86] width 3 height 0
click at [112, 109] on input "number" at bounding box center [116, 105] width 45 height 11
type input "38.90"
click at [193, 106] on icon "button" at bounding box center [193, 105] width 5 height 5
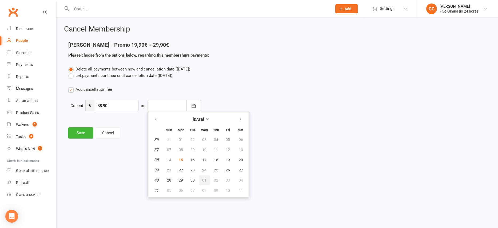
click at [202, 180] on span "01" at bounding box center [204, 180] width 4 height 4
type input "[DATE]"
click at [80, 134] on button "Save" at bounding box center [80, 132] width 25 height 11
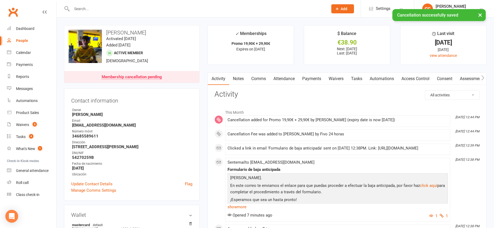
click at [280, 76] on link "Attendance" at bounding box center [283, 78] width 29 height 12
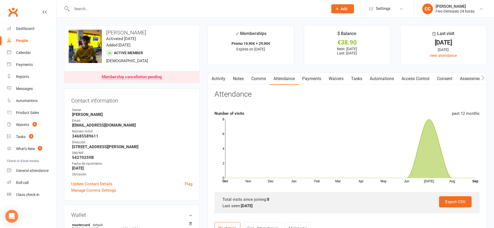
click at [218, 81] on link "Activity" at bounding box center [218, 78] width 21 height 12
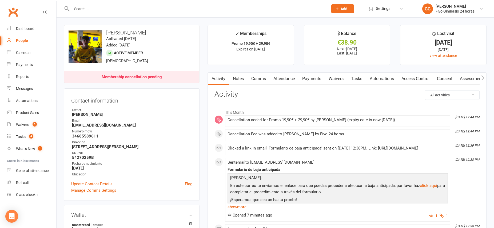
click at [313, 79] on link "Payments" at bounding box center [311, 78] width 26 height 12
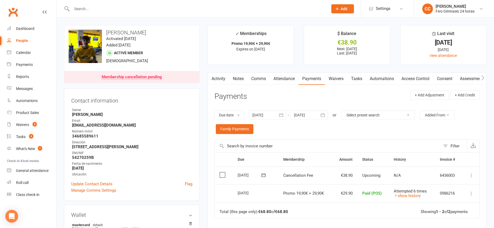
click at [471, 176] on icon at bounding box center [470, 174] width 5 height 5
click at [438, 207] on link "Mark as Paid (Other)" at bounding box center [447, 206] width 53 height 11
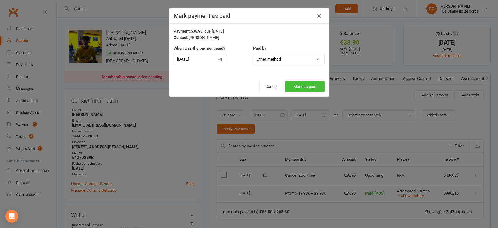
click at [300, 83] on button "Mark as paid" at bounding box center [304, 86] width 39 height 11
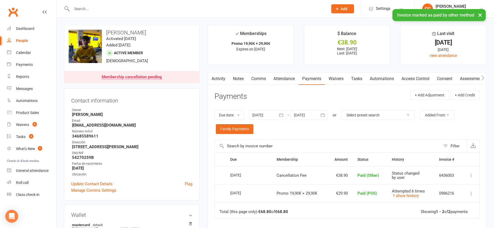
click at [260, 78] on link "Comms" at bounding box center [258, 78] width 22 height 12
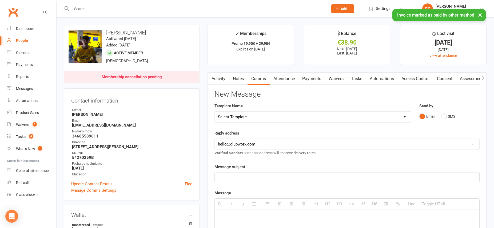
click at [326, 118] on select "Select Template [Email] Información fase 3 [Email] Aviso primero de incumplimie…" at bounding box center [313, 116] width 196 height 11
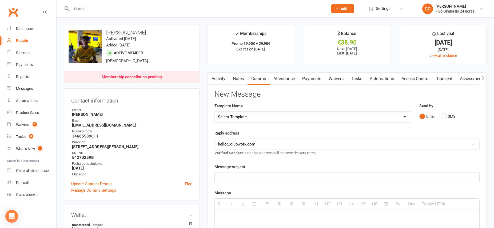
select select "18"
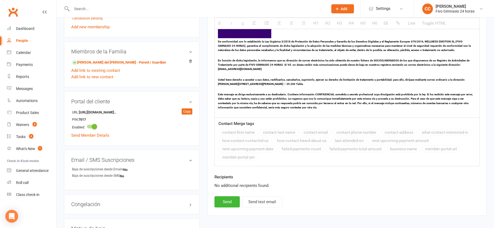
scroll to position [301, 0]
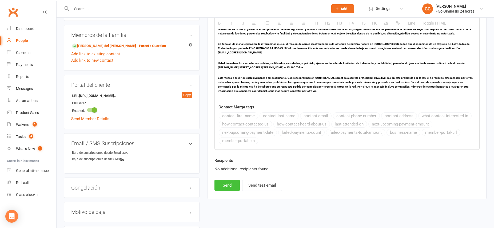
click at [226, 181] on button "Send" at bounding box center [226, 184] width 25 height 11
select select
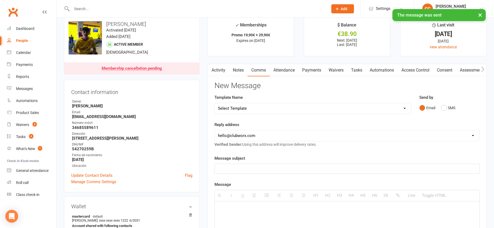
scroll to position [0, 0]
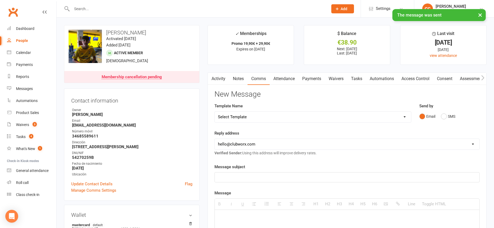
click at [215, 80] on link "Activity" at bounding box center [218, 78] width 21 height 12
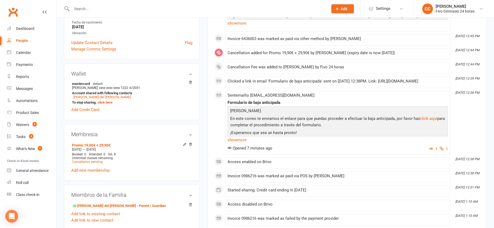
scroll to position [143, 0]
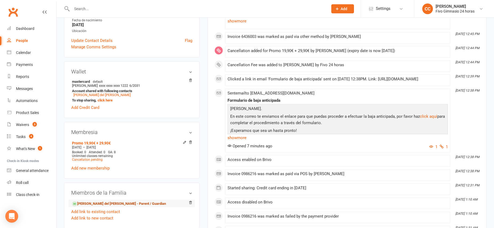
click at [97, 203] on link "[PERSON_NAME] del [PERSON_NAME] - Parent / Guardian" at bounding box center [119, 204] width 94 height 6
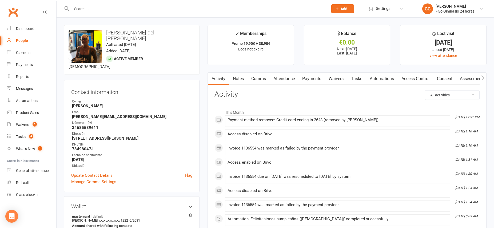
click at [313, 80] on link "Payments" at bounding box center [311, 78] width 26 height 12
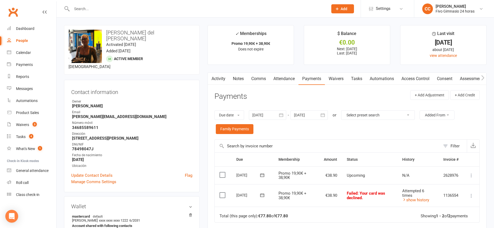
click at [470, 197] on icon at bounding box center [470, 195] width 5 height 5
click at [448, 217] on link "Mark as Paid (POS)" at bounding box center [447, 216] width 53 height 11
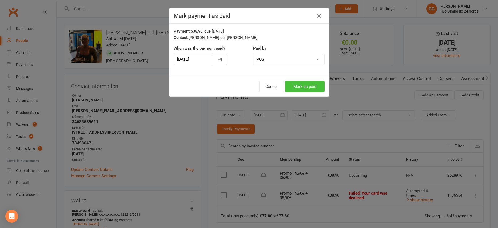
click at [294, 88] on button "Mark as paid" at bounding box center [304, 86] width 39 height 11
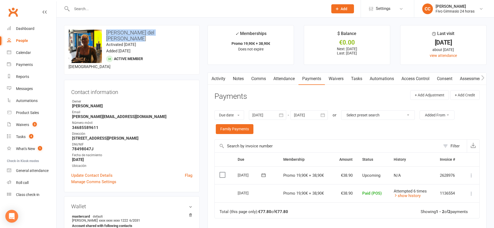
drag, startPoint x: 107, startPoint y: 33, endPoint x: 186, endPoint y: 30, distance: 79.2
click at [186, 30] on h3 "[PERSON_NAME] del [PERSON_NAME]" at bounding box center [131, 36] width 126 height 12
click at [186, 31] on h3 "[PERSON_NAME] del [PERSON_NAME]" at bounding box center [131, 36] width 126 height 12
drag, startPoint x: 185, startPoint y: 33, endPoint x: 107, endPoint y: 33, distance: 77.5
click at [107, 33] on h3 "[PERSON_NAME] del [PERSON_NAME]" at bounding box center [131, 36] width 126 height 12
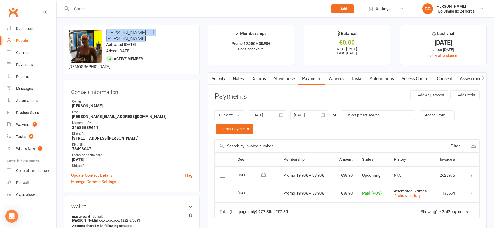
copy h3 "[PERSON_NAME] del [PERSON_NAME]"
click at [98, 227] on link "[PERSON_NAME]" at bounding box center [86, 229] width 26 height 4
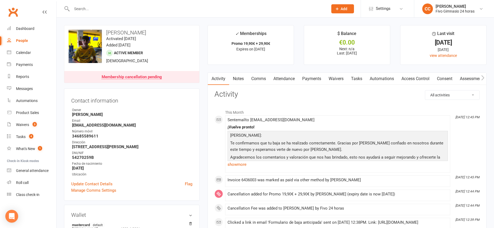
drag, startPoint x: 107, startPoint y: 32, endPoint x: 156, endPoint y: 31, distance: 49.6
click at [156, 31] on h3 "[PERSON_NAME]" at bounding box center [131, 33] width 126 height 6
copy h3 "[PERSON_NAME]"
click at [33, 29] on div "Dashboard" at bounding box center [25, 28] width 18 height 4
